Goal: Feedback & Contribution: Contribute content

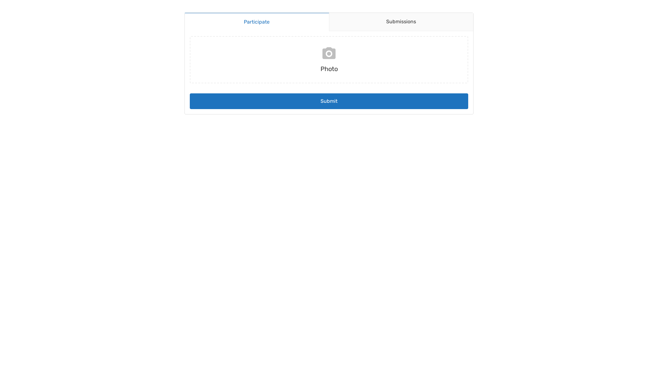
click at [329, 60] on input "file" at bounding box center [329, 59] width 284 height 47
type input "C:\fakepath\russin.png"
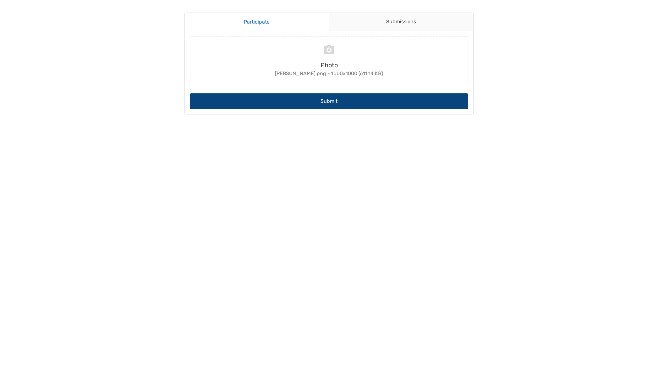
click at [369, 105] on button "Submit" at bounding box center [329, 101] width 279 height 16
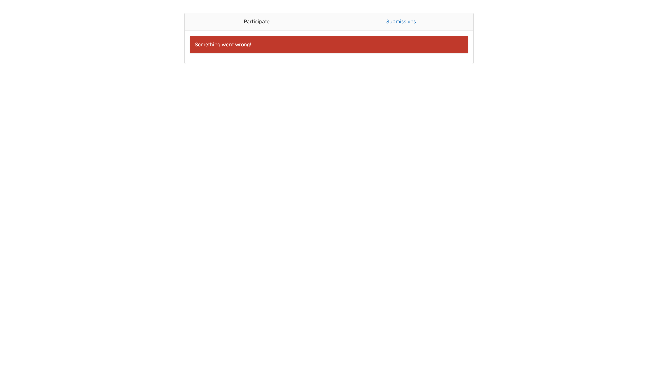
click at [413, 24] on link "Submissions" at bounding box center [401, 22] width 145 height 18
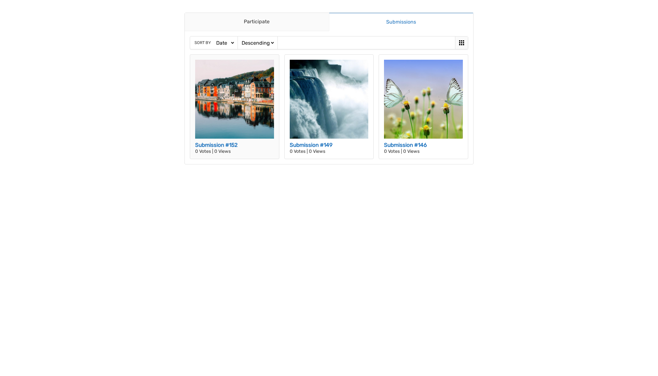
click at [223, 146] on h3 "Submission #152" at bounding box center [234, 145] width 79 height 8
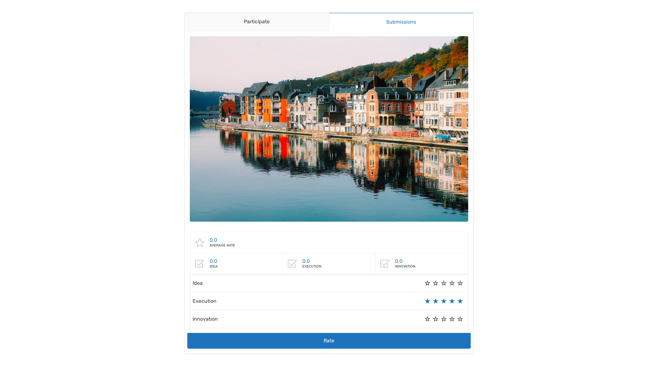
click at [463, 301] on label "5" at bounding box center [461, 301] width 6 height 0
click at [0, 0] on input "5" at bounding box center [0, 0] width 0 height 0
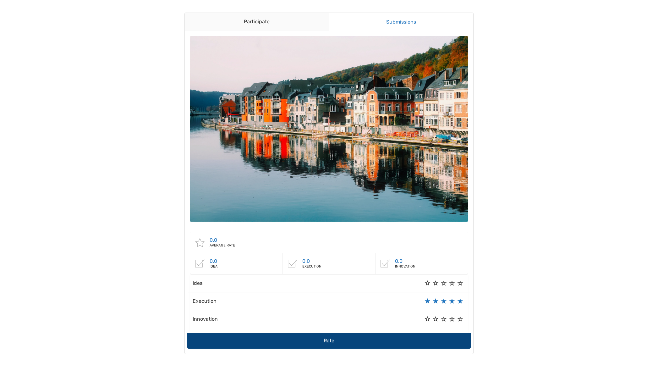
click at [293, 344] on button "Rate" at bounding box center [329, 341] width 284 height 16
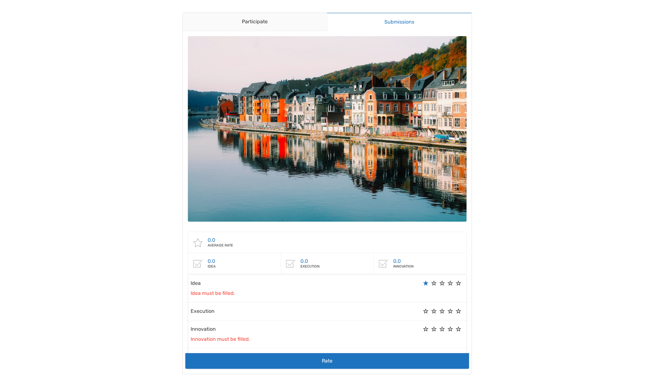
click at [427, 283] on label "1" at bounding box center [426, 283] width 6 height 0
click at [0, 0] on input "1" at bounding box center [0, 0] width 0 height 0
click at [441, 311] on label "3" at bounding box center [442, 311] width 6 height 0
click at [0, 0] on input "3" at bounding box center [0, 0] width 0 height 0
click at [438, 330] on div "Innovation 5 4 3 2 1 Innovation must be filled." at bounding box center [327, 334] width 273 height 18
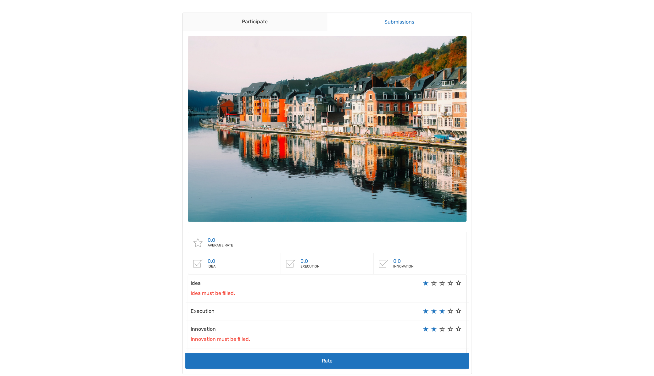
click at [434, 329] on label "2" at bounding box center [434, 329] width 6 height 0
click at [0, 0] on input "2" at bounding box center [0, 0] width 0 height 0
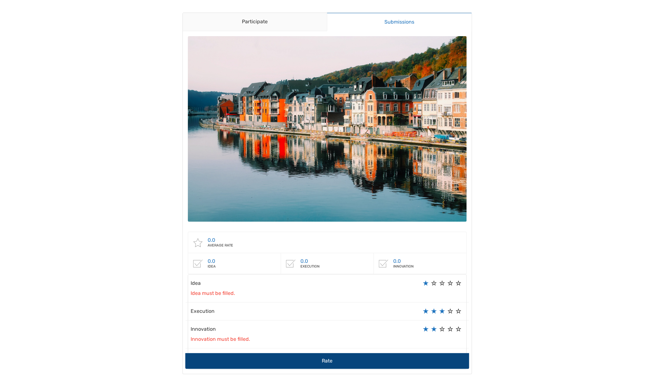
click at [419, 364] on button "Rate" at bounding box center [327, 361] width 284 height 16
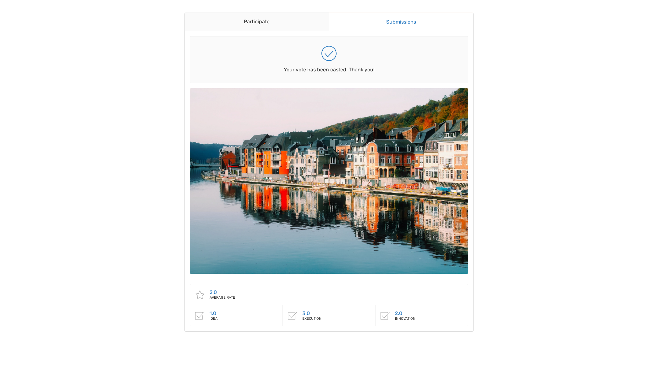
click at [400, 22] on link "Submissions" at bounding box center [401, 22] width 145 height 19
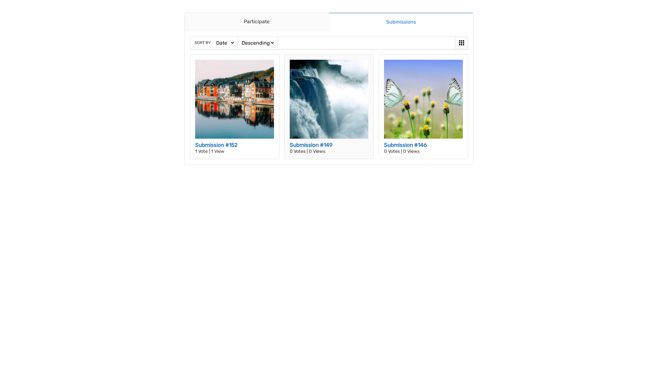
click at [342, 114] on img at bounding box center [329, 99] width 79 height 79
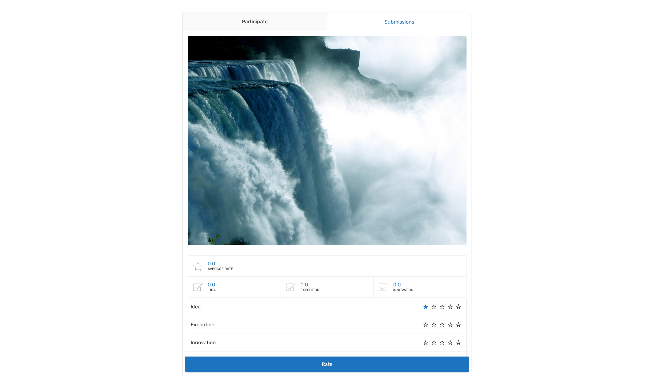
click at [426, 307] on label "1" at bounding box center [426, 307] width 6 height 0
click at [0, 0] on input "1" at bounding box center [0, 0] width 0 height 0
click at [428, 325] on label "1" at bounding box center [426, 325] width 6 height 0
click at [0, 0] on input "1" at bounding box center [0, 0] width 0 height 0
click at [427, 343] on label "1" at bounding box center [426, 343] width 6 height 0
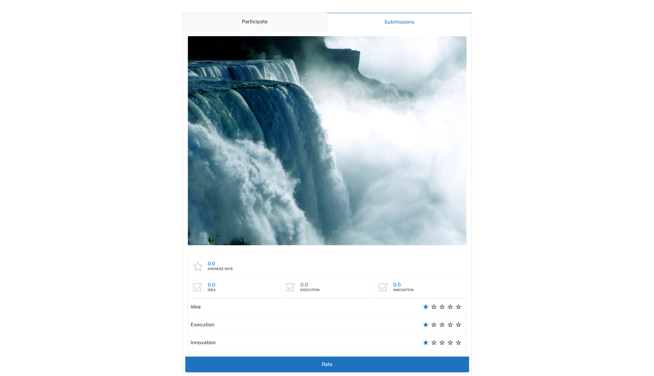
click at [0, 0] on input "1" at bounding box center [0, 0] width 0 height 0
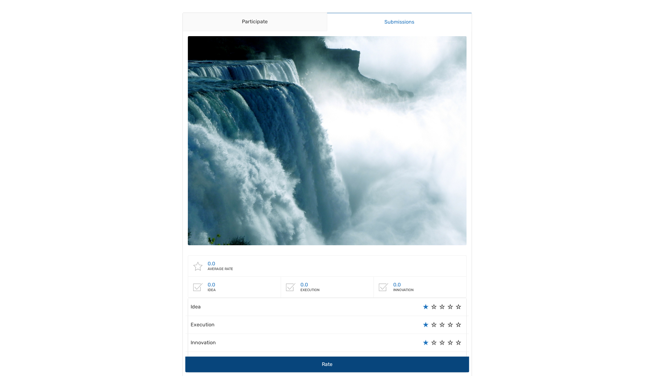
click at [417, 356] on div "Rate" at bounding box center [327, 362] width 283 height 20
click at [412, 365] on button "Rate" at bounding box center [327, 365] width 284 height 16
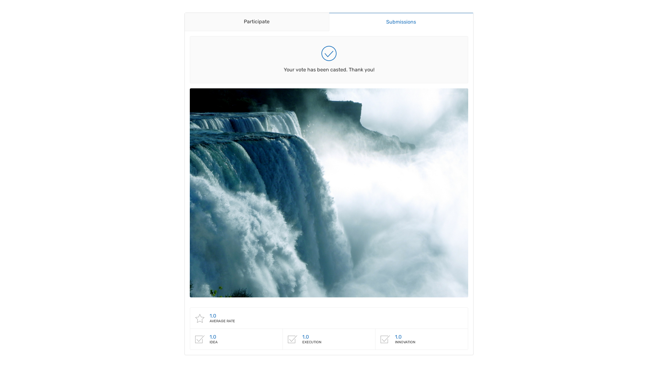
click at [396, 26] on link "Submissions" at bounding box center [401, 22] width 145 height 19
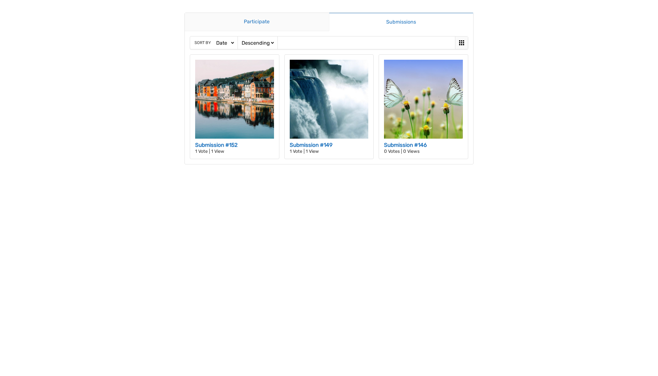
click at [290, 24] on link "Participate" at bounding box center [257, 22] width 144 height 18
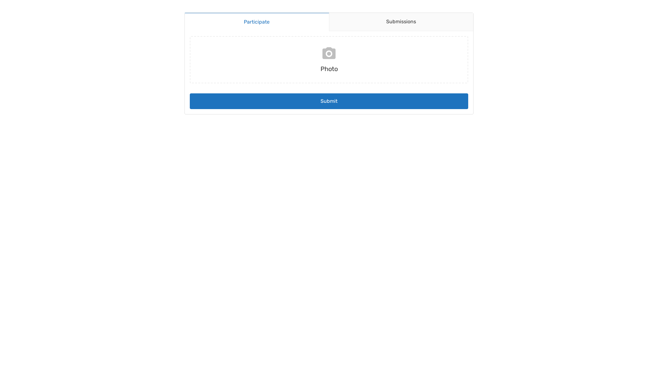
click at [329, 64] on input "file" at bounding box center [329, 59] width 284 height 47
type input "C:\fakepath\testimage-31.jpg"
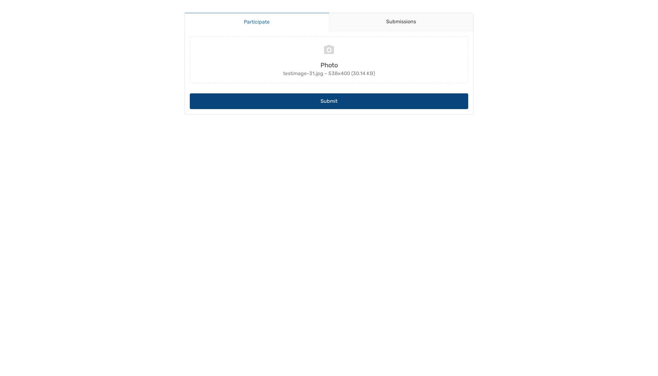
click at [351, 104] on button "Submit" at bounding box center [329, 101] width 279 height 16
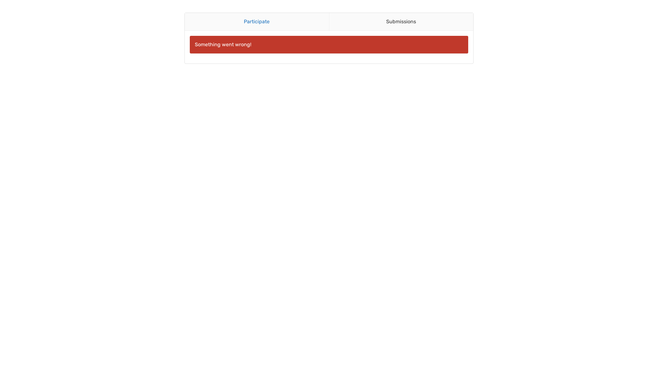
click at [270, 18] on link "Participate" at bounding box center [257, 22] width 144 height 18
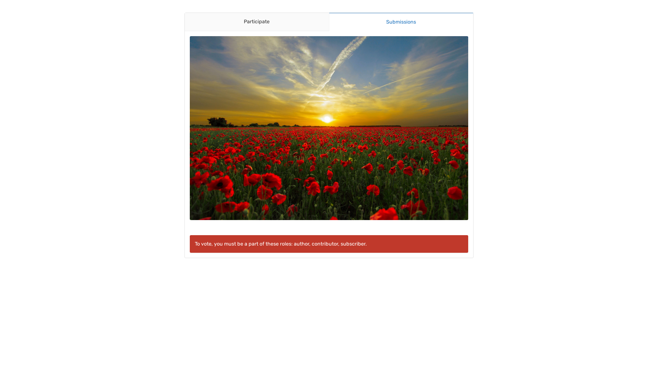
click at [340, 199] on img at bounding box center [329, 128] width 279 height 184
drag, startPoint x: 210, startPoint y: 242, endPoint x: 379, endPoint y: 241, distance: 169.2
type textarea ", you must be a part of these roles: author, contributor, subscriber."
click at [379, 241] on p "To vote, you must be a part of these roles: author, contributor, subscriber." at bounding box center [329, 244] width 269 height 8
